Goal: Transaction & Acquisition: Register for event/course

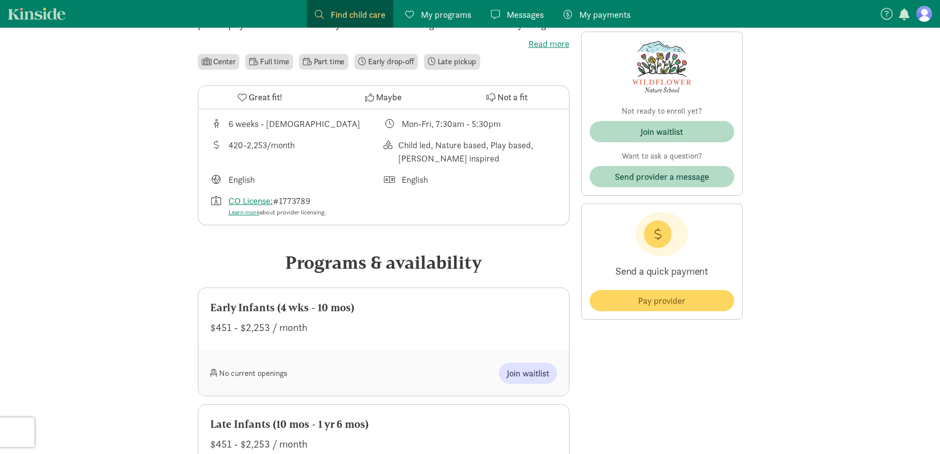
scroll to position [493, 0]
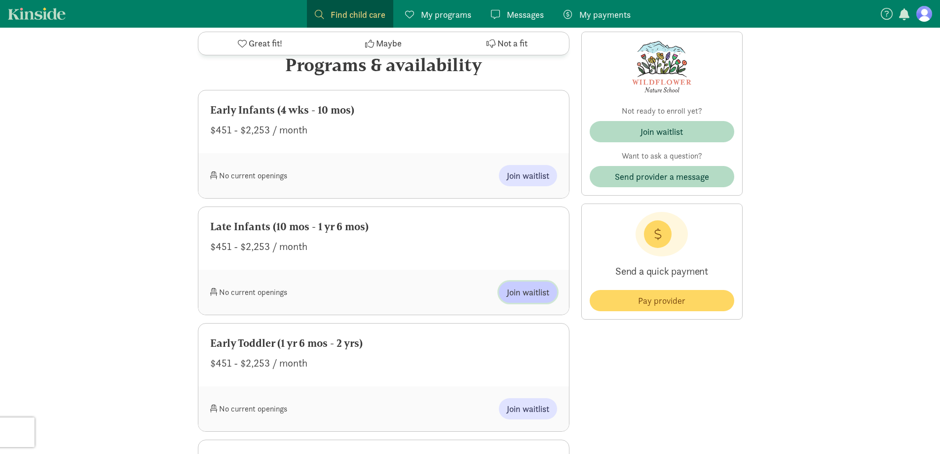
click at [515, 297] on span "Join waitlist" at bounding box center [528, 291] width 42 height 13
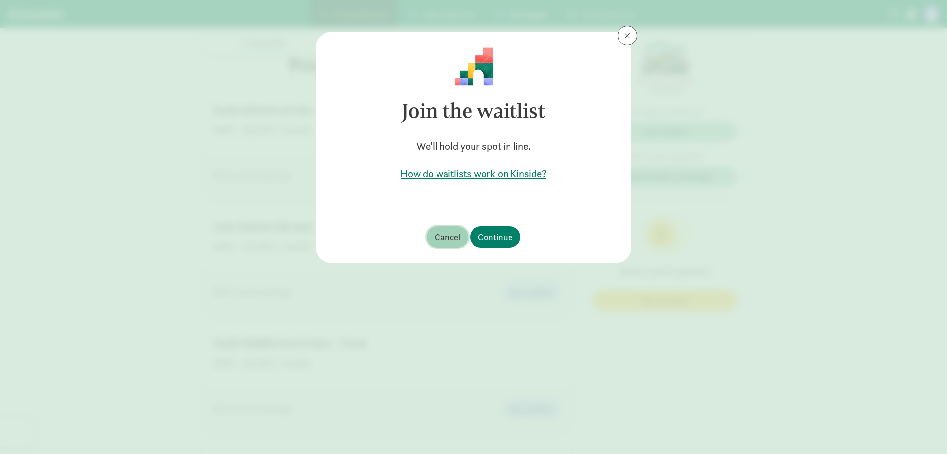
click at [443, 241] on span "Cancel" at bounding box center [448, 236] width 26 height 13
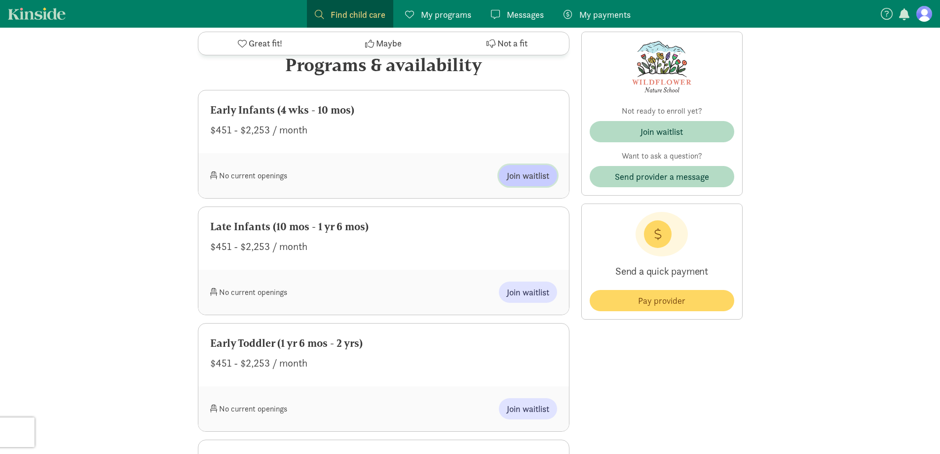
click at [530, 179] on span "Join waitlist" at bounding box center [528, 175] width 42 height 13
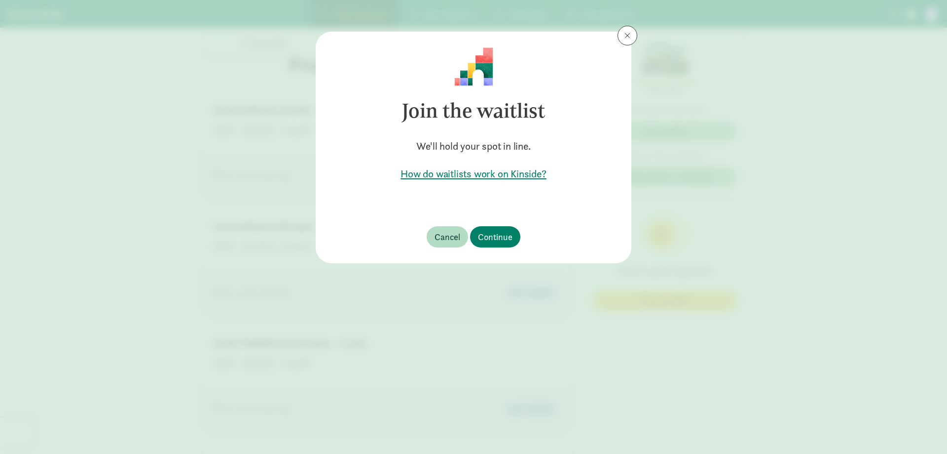
click at [476, 172] on h5 "How do waitlists work on Kinside?" at bounding box center [474, 174] width 284 height 14
click at [488, 232] on span "Continue" at bounding box center [495, 236] width 35 height 13
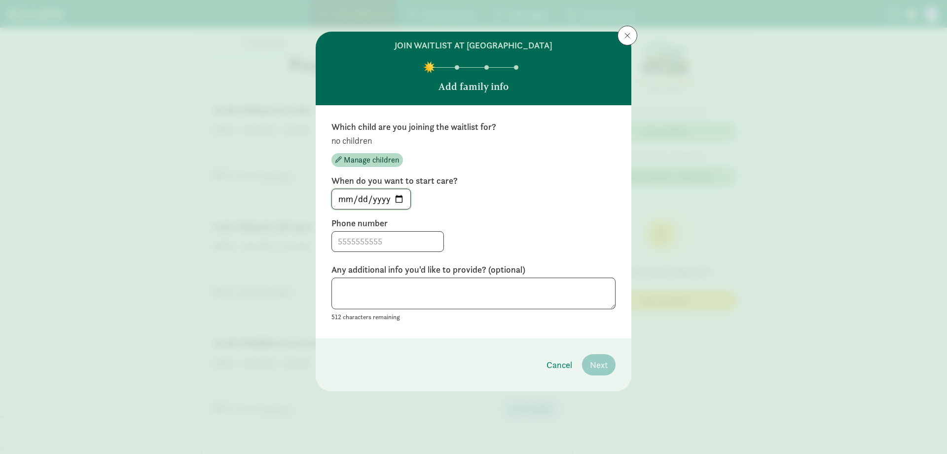
click at [403, 196] on input "[DATE]" at bounding box center [371, 199] width 78 height 20
type input "[DATE]"
click at [530, 196] on div "[DATE]" at bounding box center [474, 199] width 284 height 21
click at [382, 237] on input at bounding box center [388, 241] width 112 height 20
type input "9702812749"
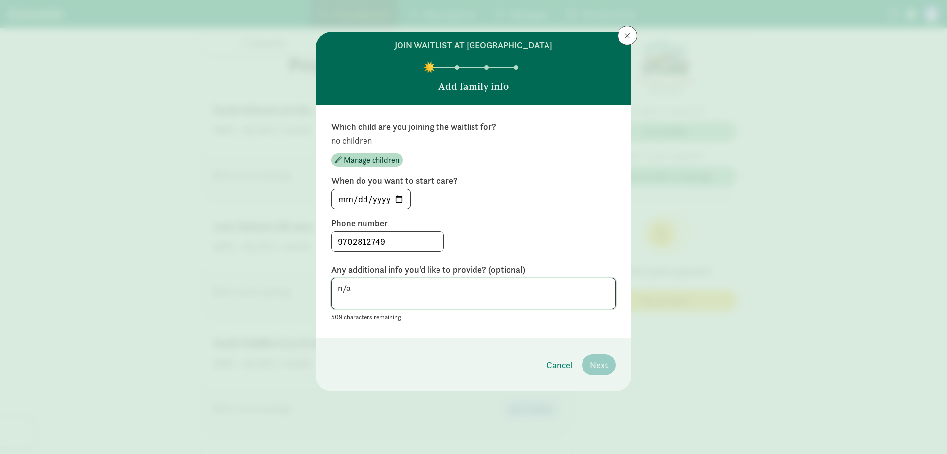
type textarea "n/a"
click at [603, 352] on footer "Cancel Next" at bounding box center [474, 364] width 316 height 53
click at [368, 160] on span "Manage children" at bounding box center [371, 160] width 55 height 12
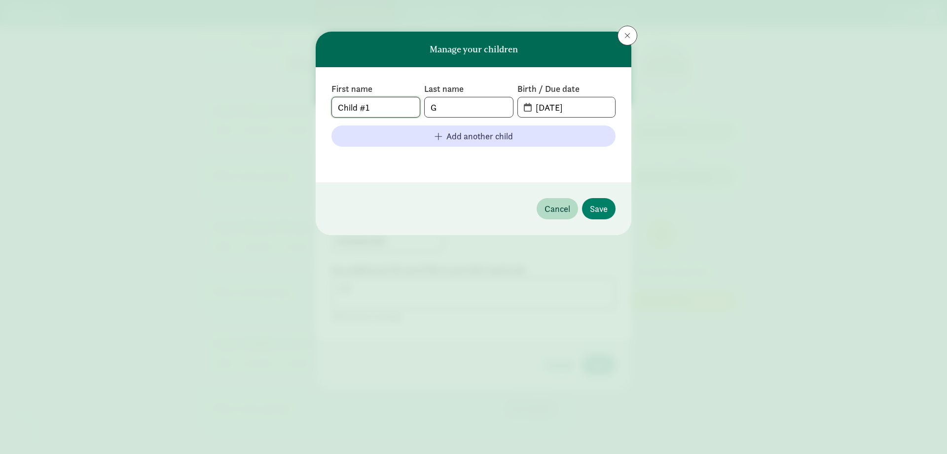
drag, startPoint x: 382, startPoint y: 109, endPoint x: 278, endPoint y: 110, distance: 103.6
click at [278, 110] on div "Manage your children First name Child #1 Last name G Birth / Due date [DATE] Ad…" at bounding box center [473, 227] width 947 height 454
click at [548, 209] on span "Cancel" at bounding box center [558, 208] width 26 height 13
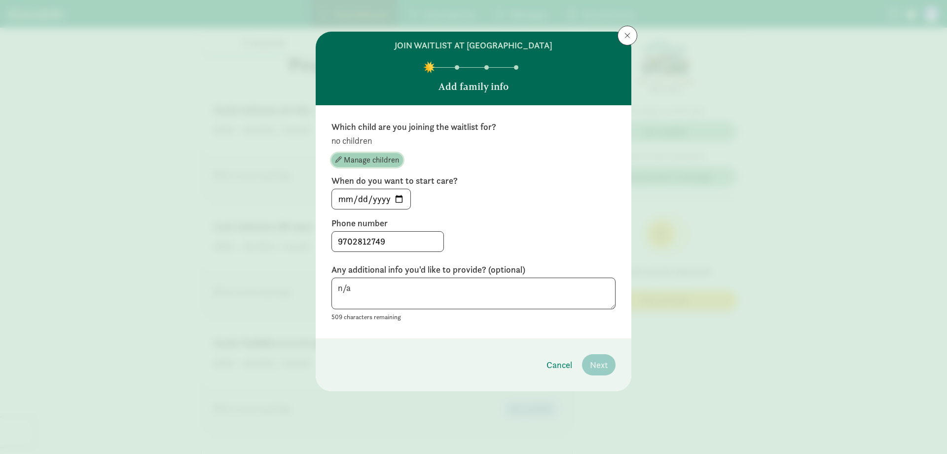
click at [363, 159] on span "Manage children" at bounding box center [371, 160] width 55 height 12
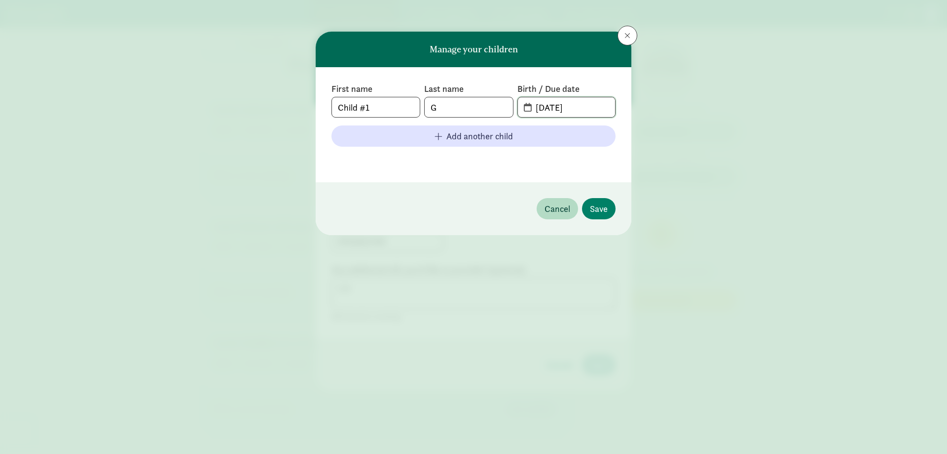
click at [587, 103] on input "[DATE]" at bounding box center [572, 107] width 85 height 20
drag, startPoint x: 587, startPoint y: 104, endPoint x: 460, endPoint y: 107, distance: 126.4
click at [460, 107] on div "First name Child #1 Last name G Birth / Due date [DATE]" at bounding box center [474, 100] width 284 height 35
type input "[DATE]"
click at [598, 199] on button "Save" at bounding box center [599, 208] width 34 height 21
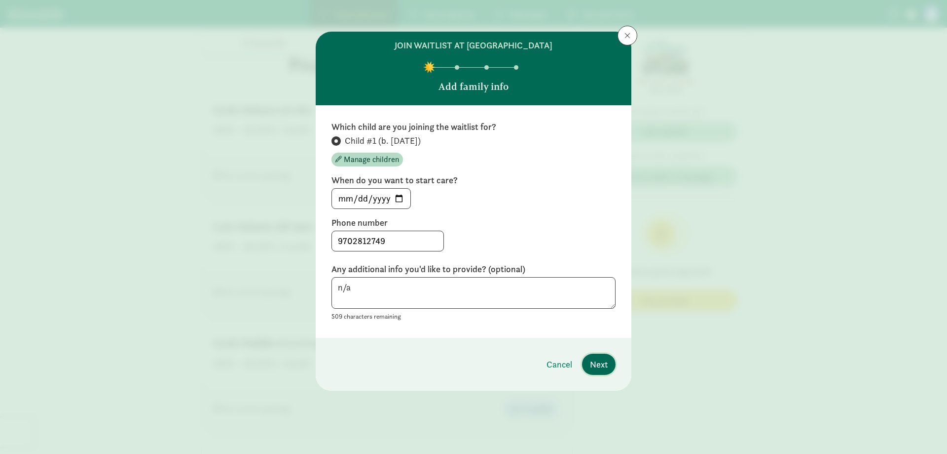
click at [601, 359] on span "Next" at bounding box center [599, 363] width 18 height 13
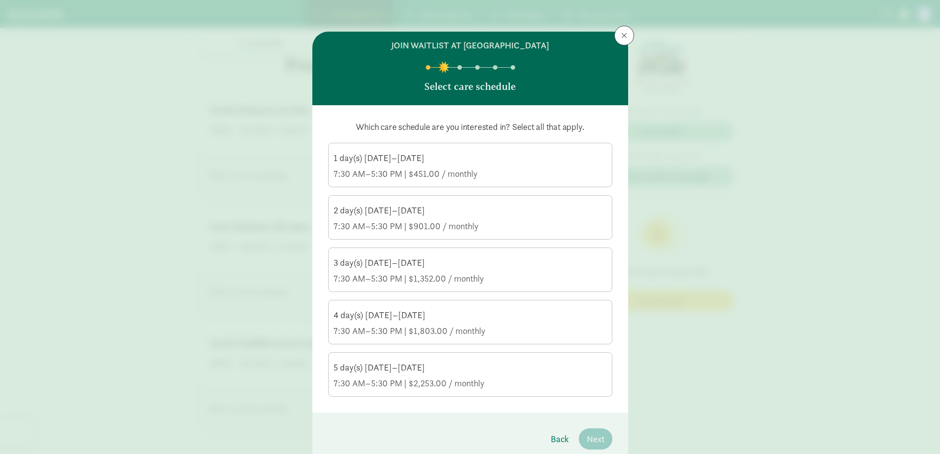
click at [515, 139] on div "Which care schedule are you interested in? Select all that apply. 1 day(s) [DAT…" at bounding box center [470, 258] width 284 height 275
click at [513, 150] on label "1 day(s) [DATE]–[DATE] 7:30 AM–5:30 PM | $451.00 / monthly" at bounding box center [470, 163] width 283 height 41
click at [0, 0] on input "1 day(s) [DATE]–[DATE] 7:30 AM–5:30 PM | $451.00 / monthly" at bounding box center [0, 0] width 0 height 0
click at [591, 437] on span "Next" at bounding box center [596, 438] width 18 height 13
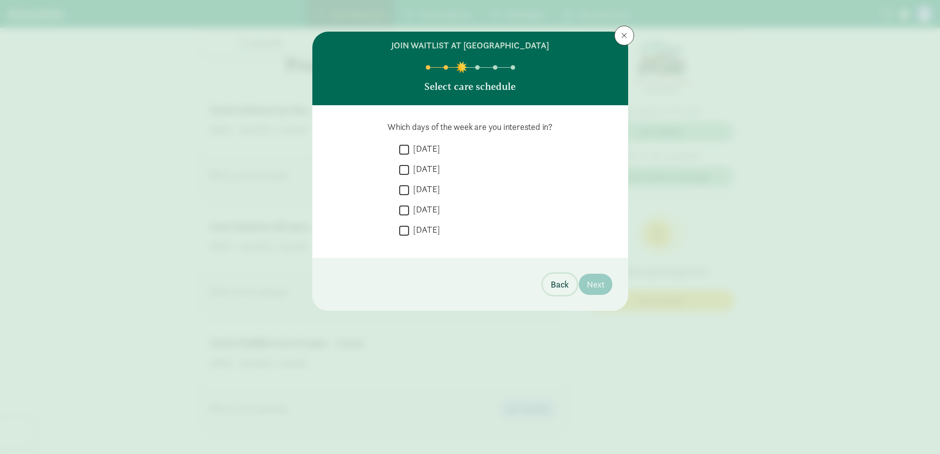
click at [562, 285] on span "Back" at bounding box center [560, 283] width 18 height 13
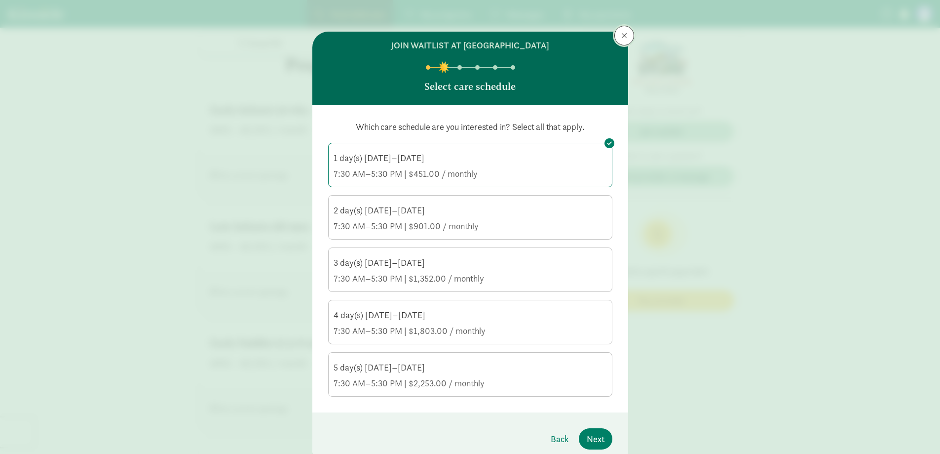
click at [623, 33] on span at bounding box center [624, 36] width 6 height 8
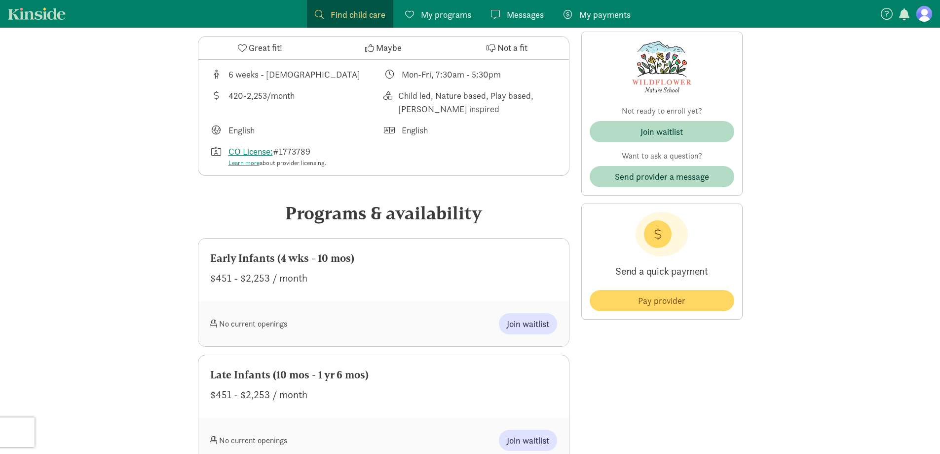
scroll to position [444, 0]
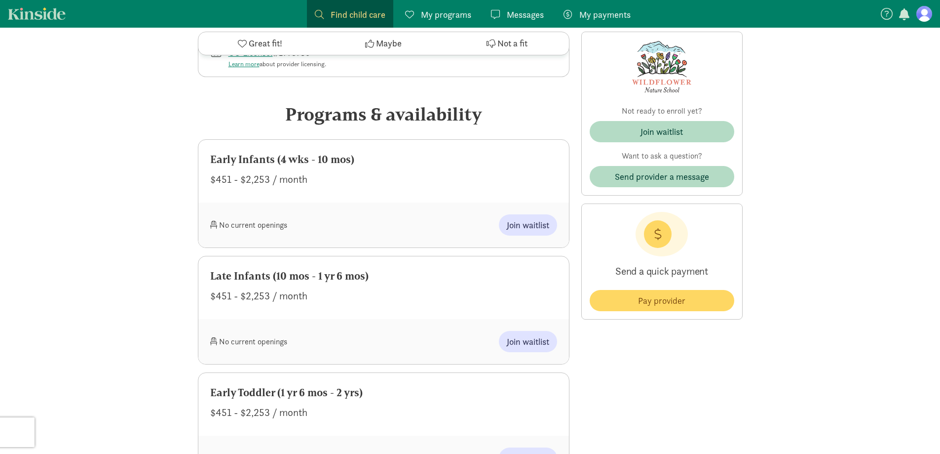
click at [578, 13] on div "My payments Pay" at bounding box center [597, 14] width 67 height 13
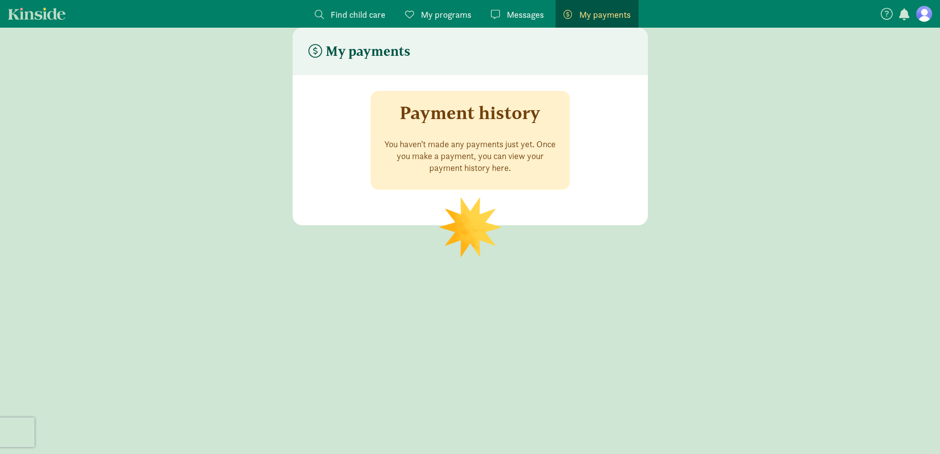
scroll to position [20, 0]
